Goal: Information Seeking & Learning: Learn about a topic

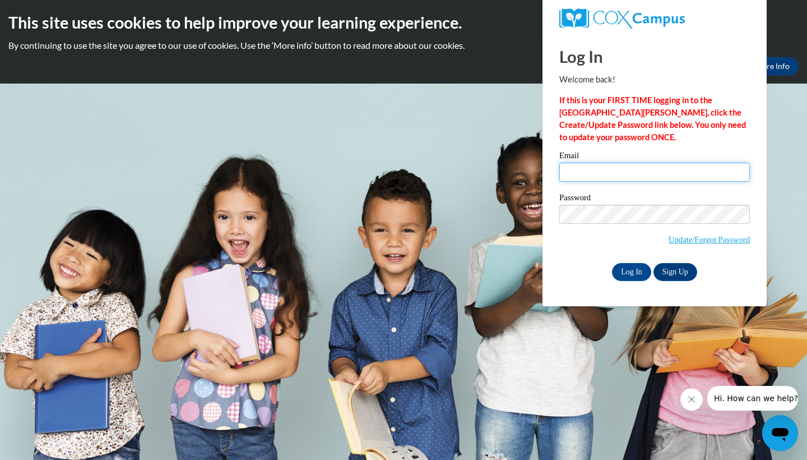
type input "[EMAIL_ADDRESS][DOMAIN_NAME]"
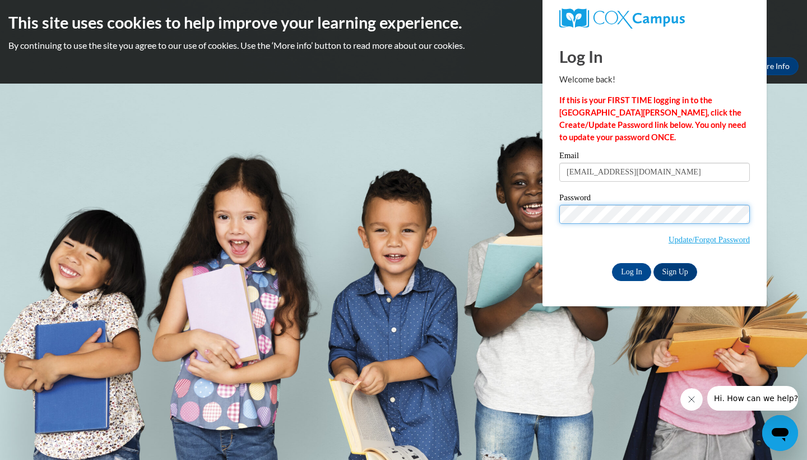
click at [631, 270] on input "Log In" at bounding box center [631, 272] width 39 height 18
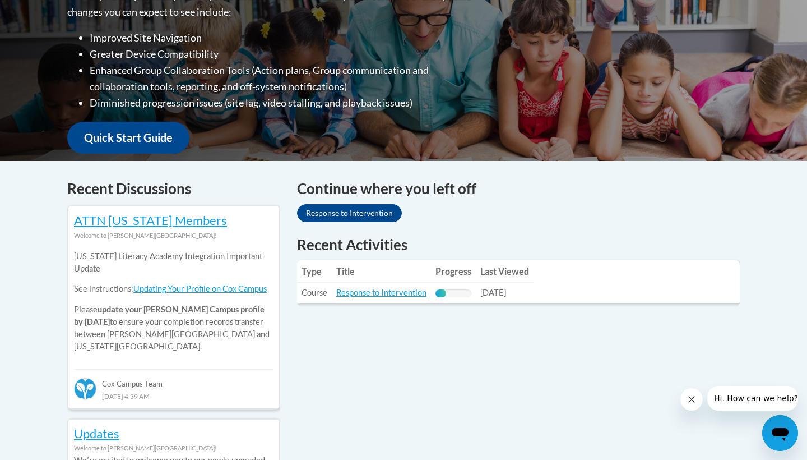
scroll to position [324, 0]
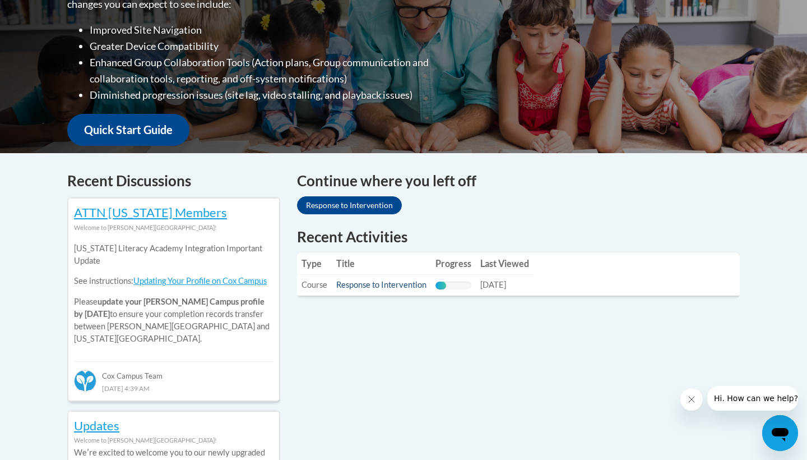
click at [367, 288] on link "Response to Intervention" at bounding box center [381, 285] width 90 height 10
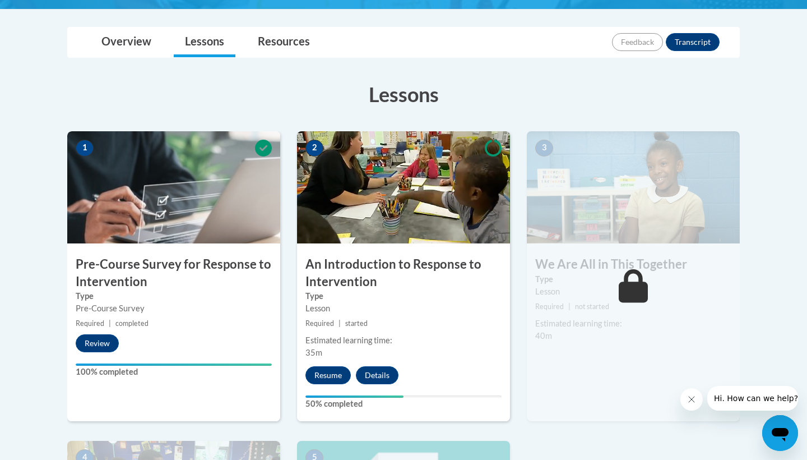
scroll to position [248, 0]
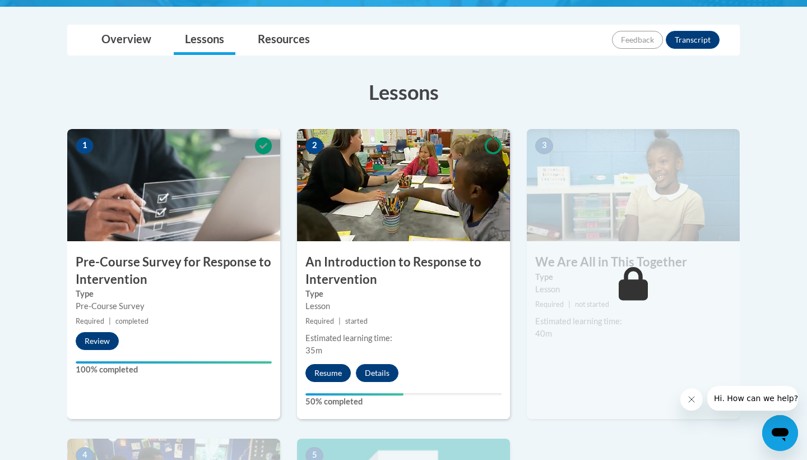
click at [335, 372] on button "Resume" at bounding box center [327, 373] width 45 height 18
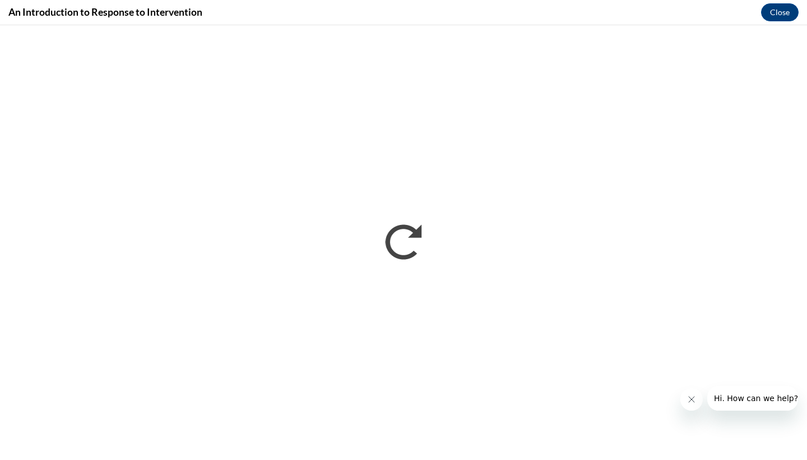
scroll to position [0, 0]
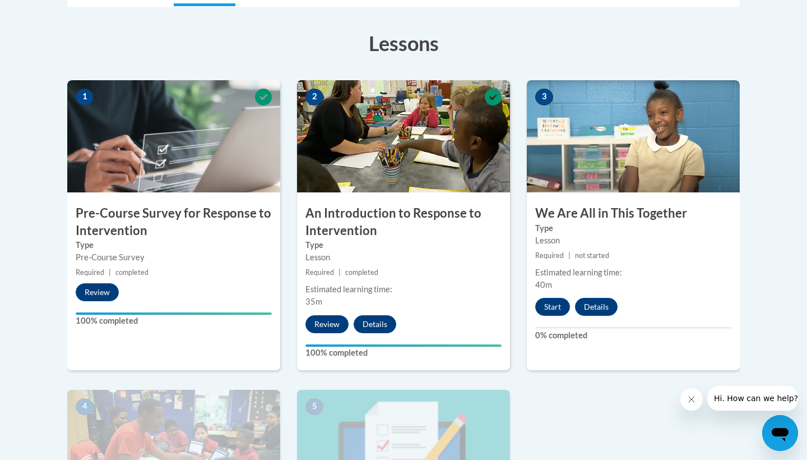
scroll to position [302, 0]
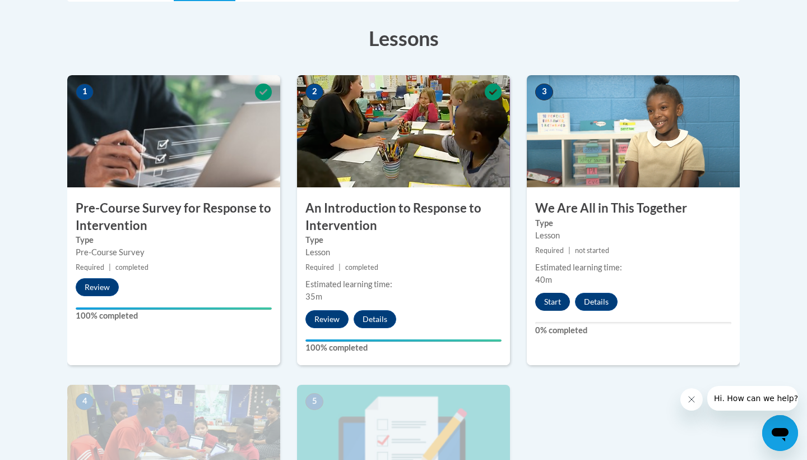
click at [551, 301] on button "Start" at bounding box center [552, 302] width 35 height 18
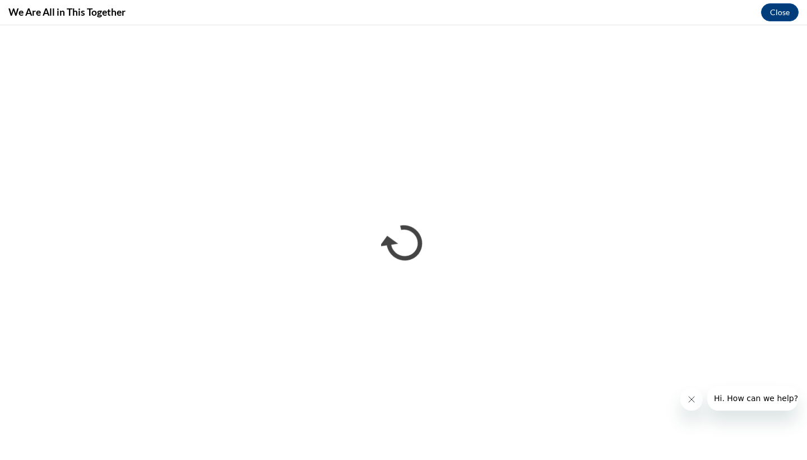
scroll to position [0, 0]
